Goal: Information Seeking & Learning: Understand process/instructions

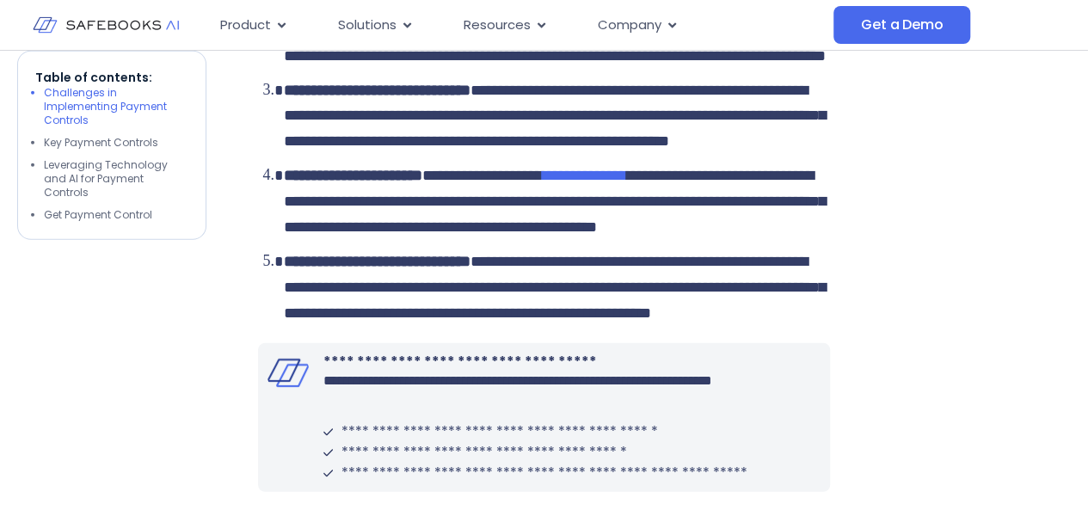
scroll to position [2235, 0]
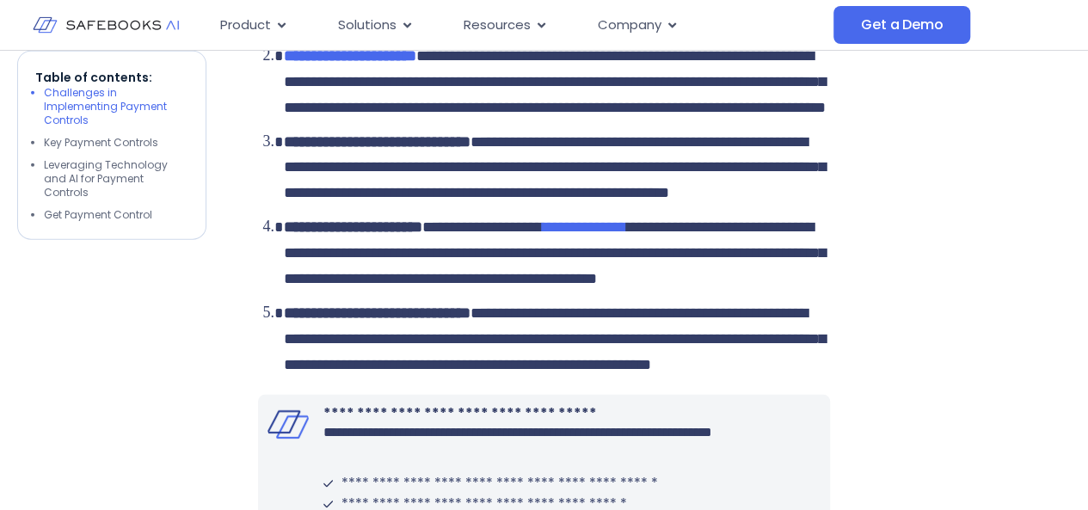
drag, startPoint x: 437, startPoint y: 333, endPoint x: 632, endPoint y: 371, distance: 198.9
click at [632, 371] on div "**********" at bounding box center [544, 213] width 572 height 2866
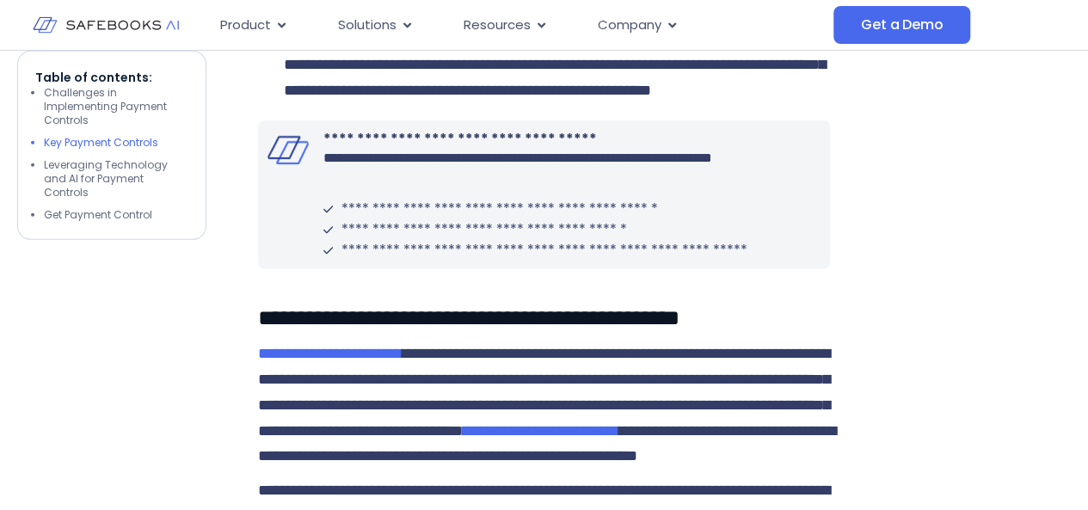
scroll to position [2751, 0]
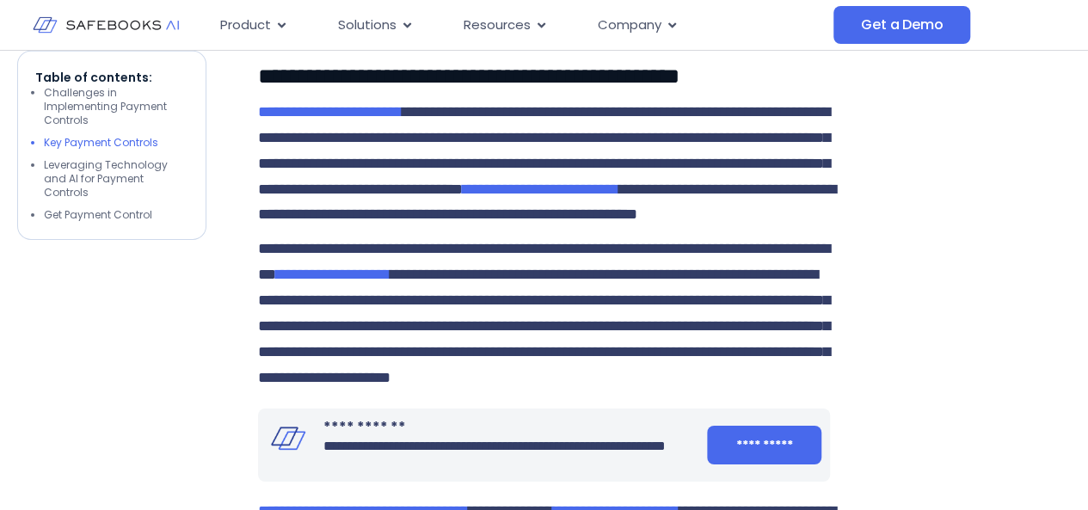
drag, startPoint x: 359, startPoint y: 254, endPoint x: 459, endPoint y: 247, distance: 100.0
drag, startPoint x: 373, startPoint y: 136, endPoint x: 464, endPoint y: 364, distance: 245.4
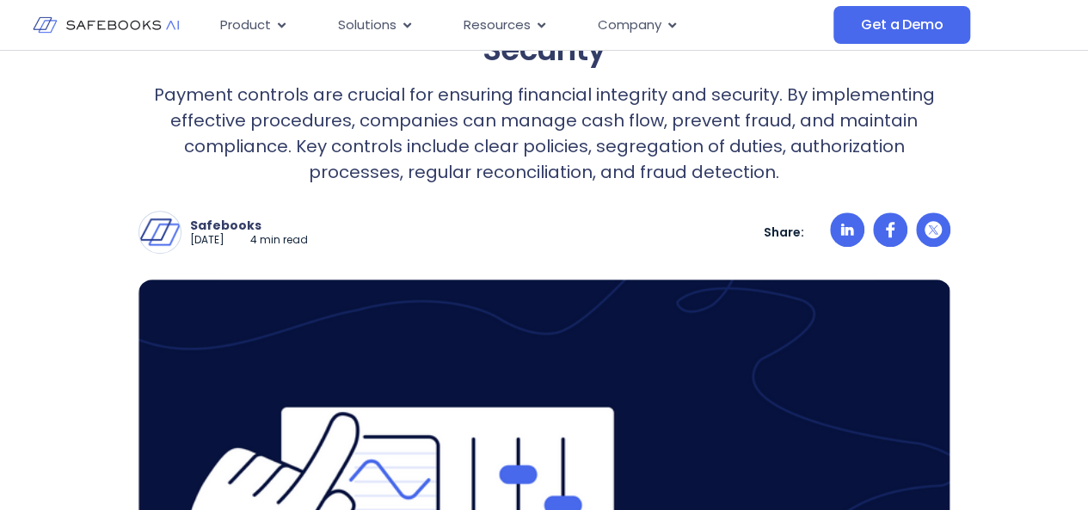
scroll to position [0, 0]
